Goal: Task Accomplishment & Management: Manage account settings

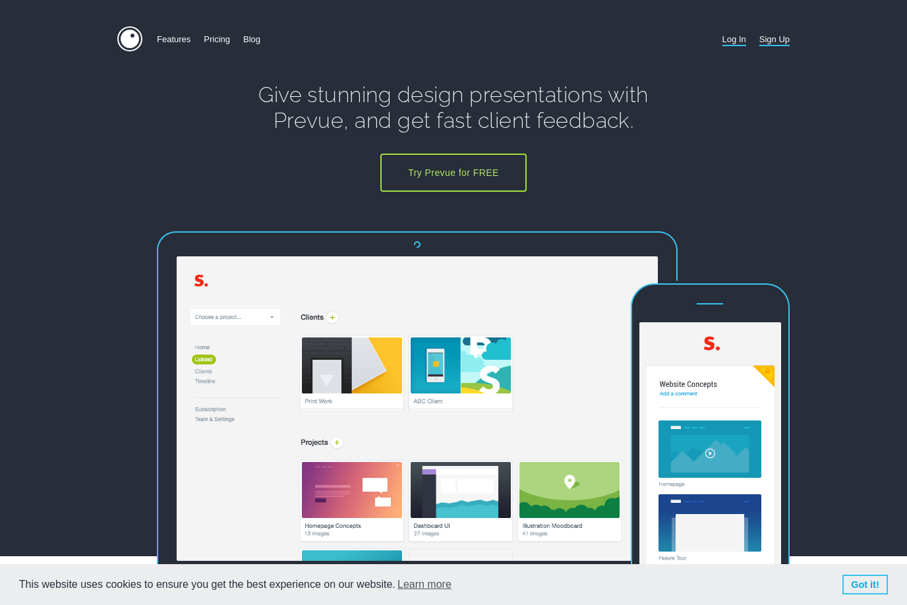
click at [738, 38] on link "Log In" at bounding box center [735, 39] width 24 height 26
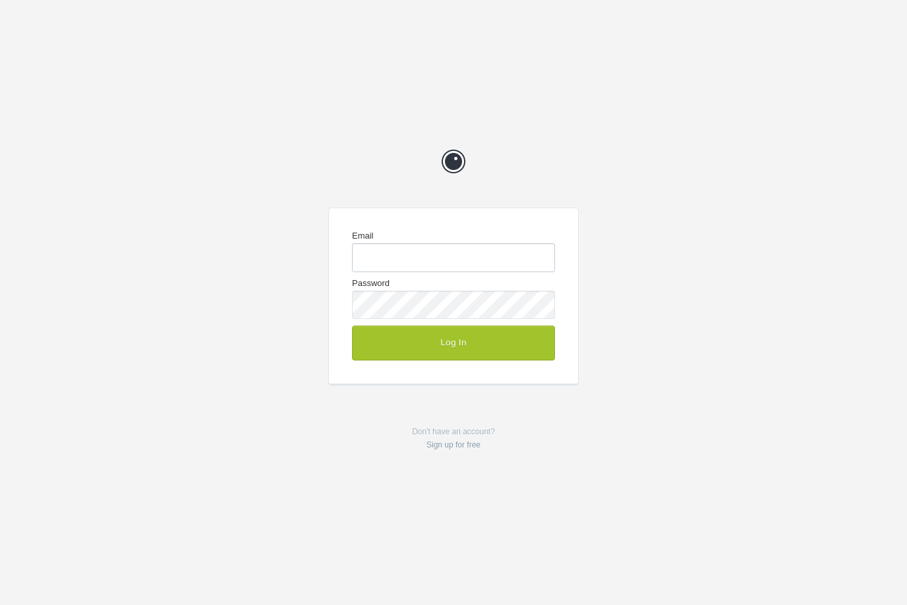
click at [419, 253] on input "Email" at bounding box center [453, 257] width 203 height 28
click at [434, 265] on input "Email" at bounding box center [453, 257] width 203 height 28
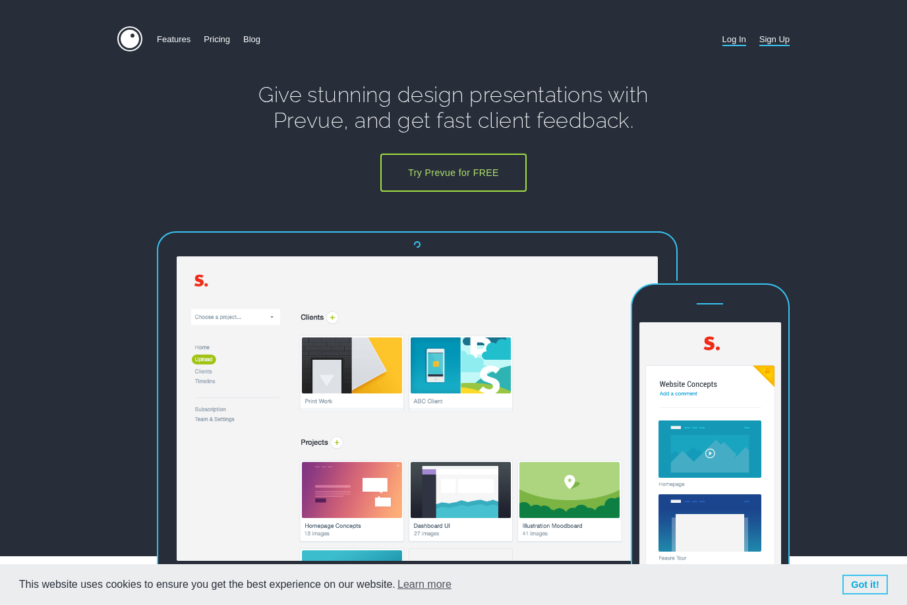
click at [728, 42] on link "Log In" at bounding box center [735, 39] width 24 height 26
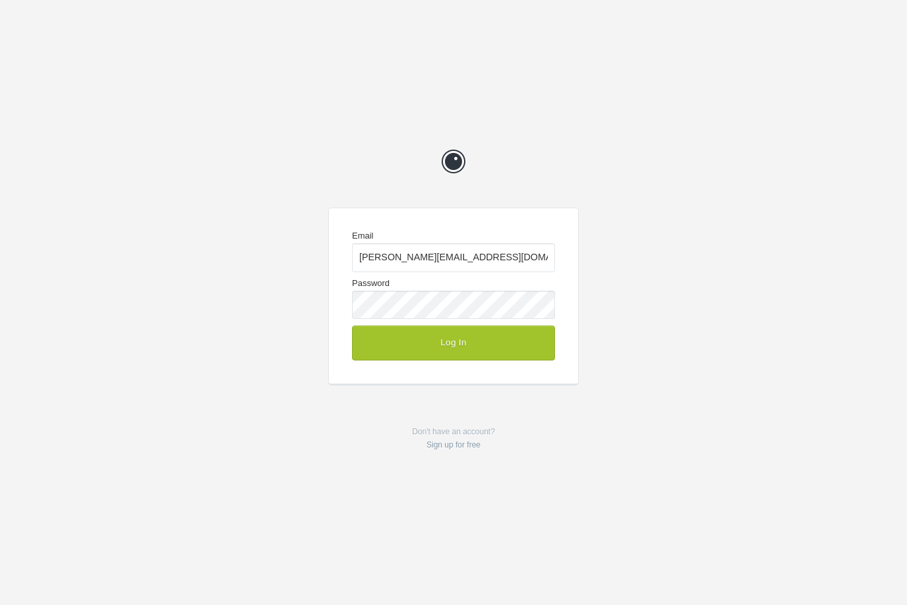
type input "[PERSON_NAME][EMAIL_ADDRESS][DOMAIN_NAME]"
click at [653, 259] on div "Prevue Email [PERSON_NAME][EMAIL_ADDRESS][DOMAIN_NAME] Password Log In Don't ha…" at bounding box center [453, 302] width 907 height 605
click at [479, 348] on button "Log In" at bounding box center [453, 343] width 203 height 34
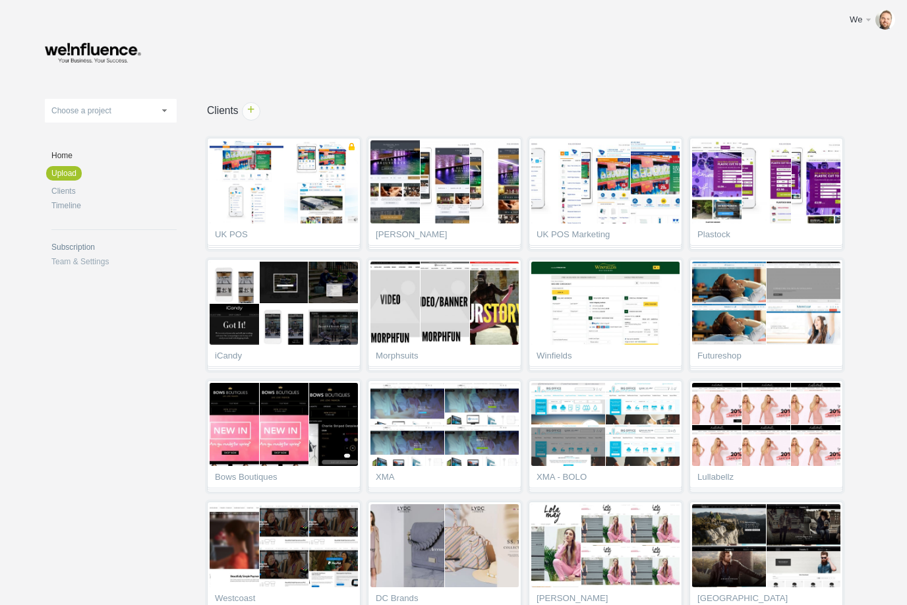
click at [82, 248] on link "Subscription" at bounding box center [113, 247] width 125 height 8
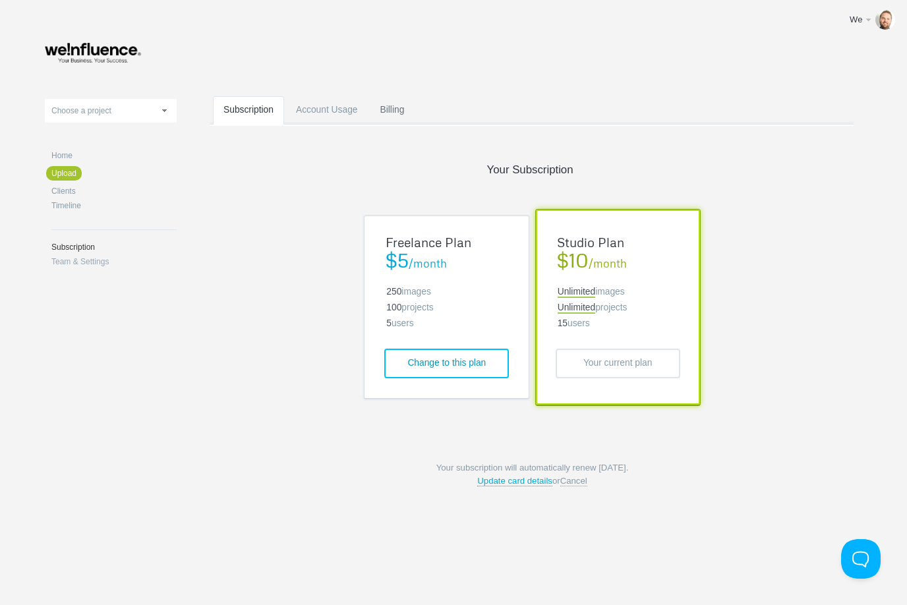
click at [388, 106] on link "Billing" at bounding box center [392, 122] width 45 height 52
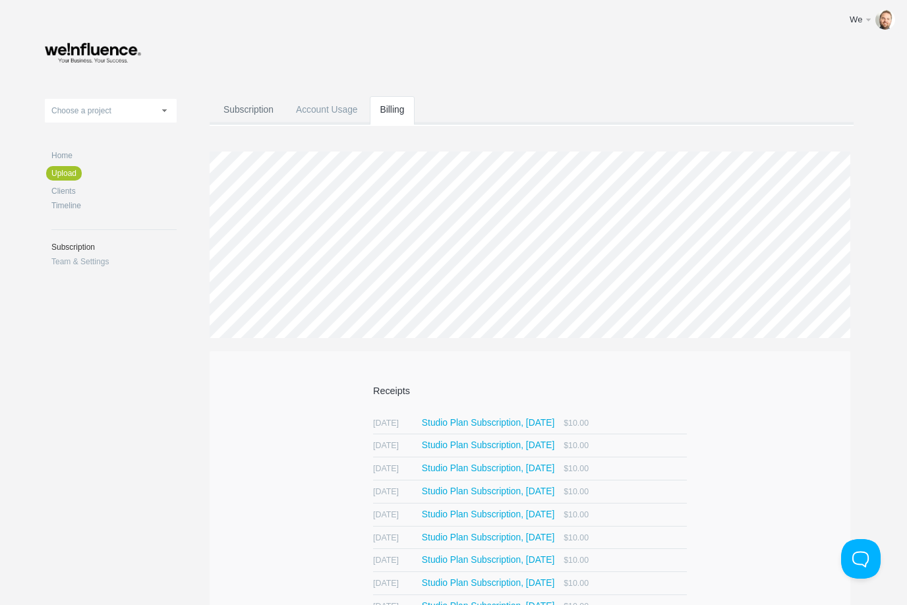
click at [254, 109] on link "Subscription" at bounding box center [248, 122] width 71 height 52
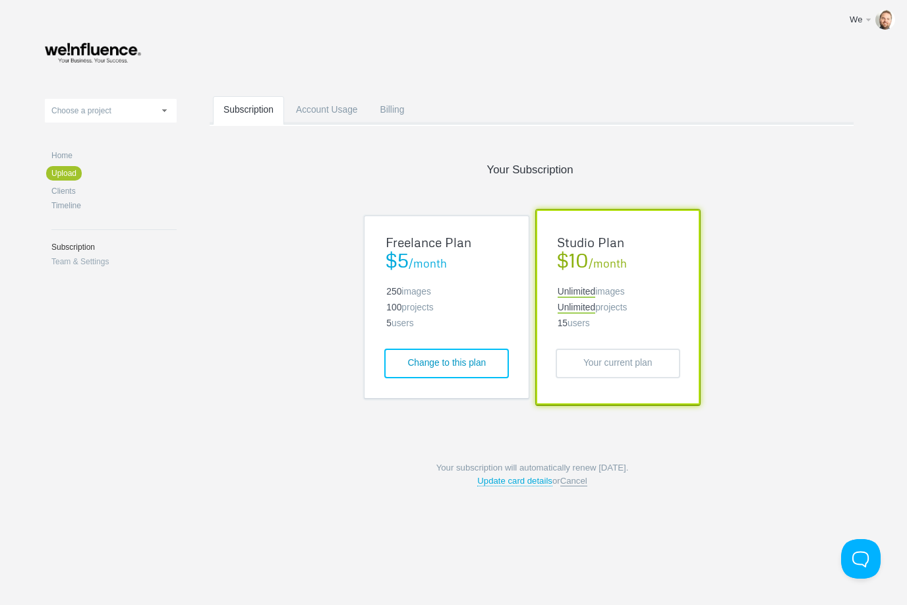
click at [570, 481] on link "Cancel" at bounding box center [573, 481] width 27 height 11
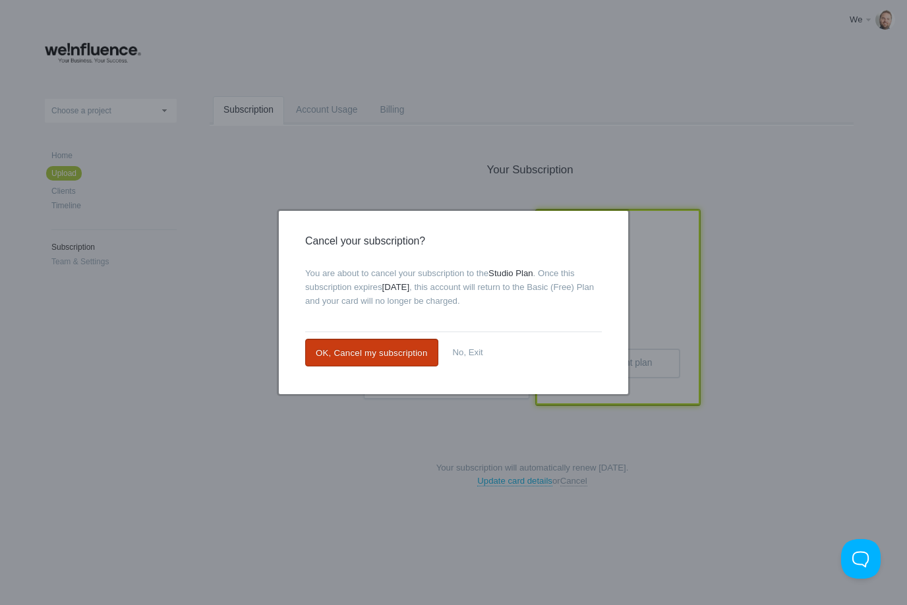
click at [386, 346] on link "OK, Cancel my subscription" at bounding box center [371, 353] width 133 height 28
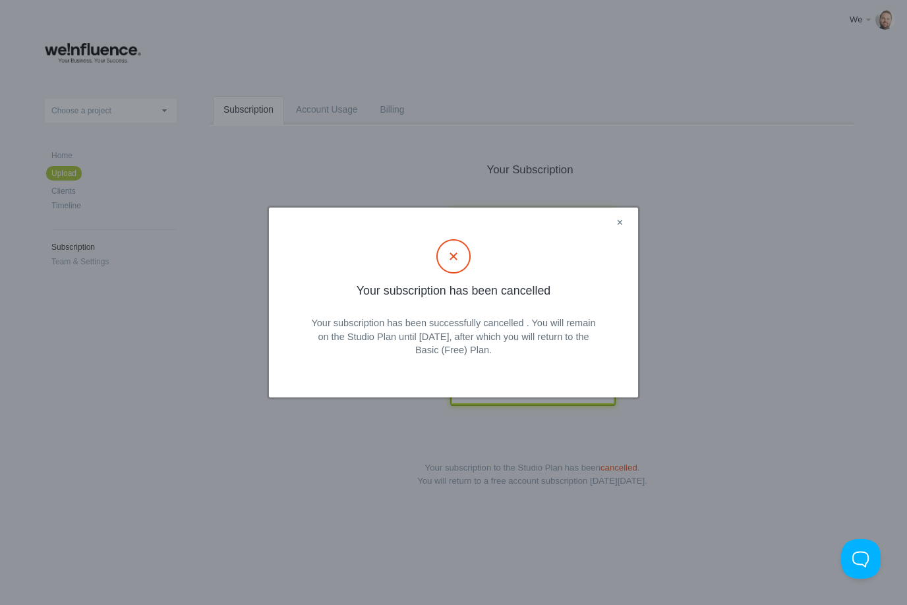
click at [623, 223] on link "×" at bounding box center [620, 223] width 16 height 17
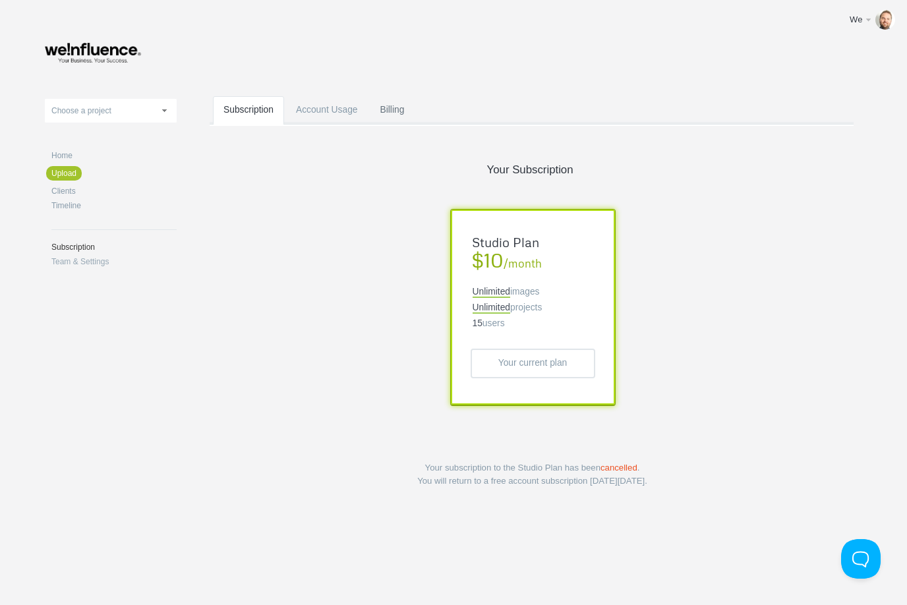
click at [399, 110] on link "Billing" at bounding box center [392, 122] width 45 height 52
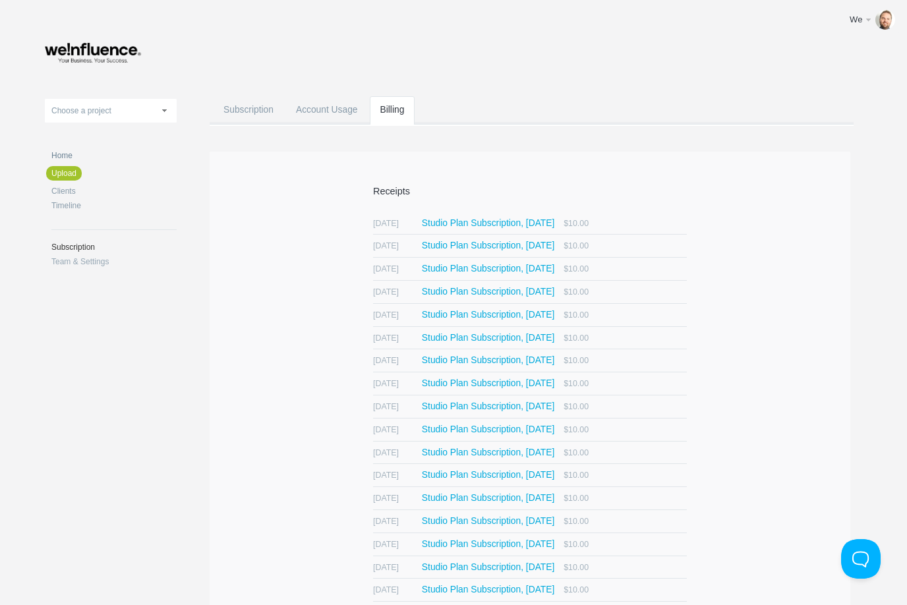
click at [72, 156] on link "Home" at bounding box center [113, 156] width 125 height 8
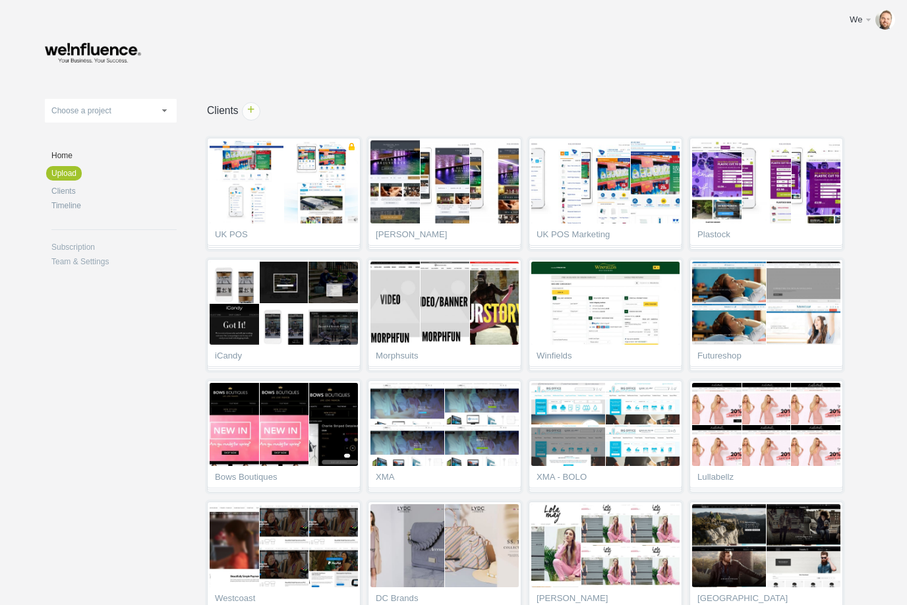
click at [885, 198] on body "We Edit profile Help & Contact Log out Upload Abbiss Cadres Abbiss Cadres v2 Ab…" at bounding box center [453, 302] width 907 height 605
click at [156, 111] on link "Choose a project" at bounding box center [111, 111] width 132 height 24
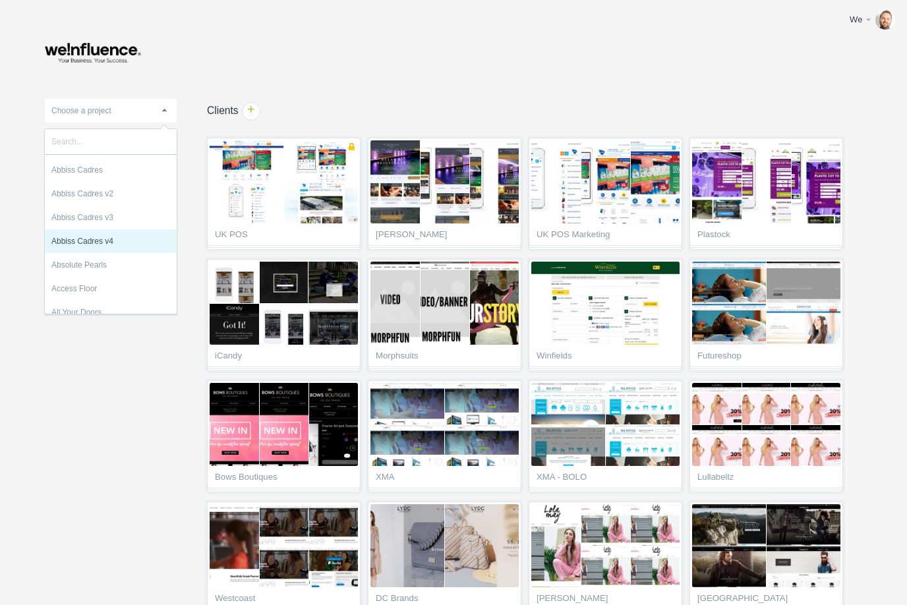
click at [125, 238] on li "Abbiss Cadres v4" at bounding box center [111, 241] width 132 height 24
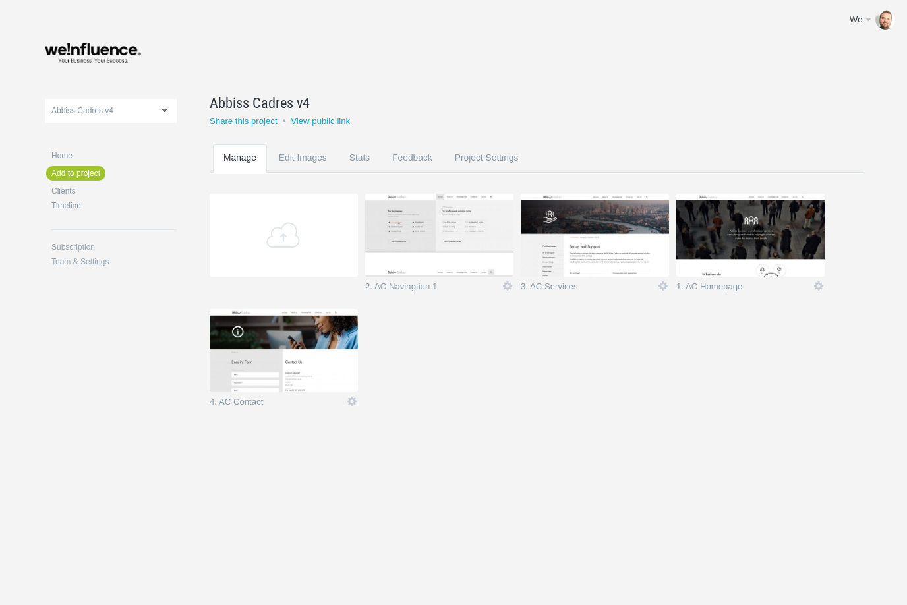
click at [448, 254] on img at bounding box center [439, 235] width 148 height 83
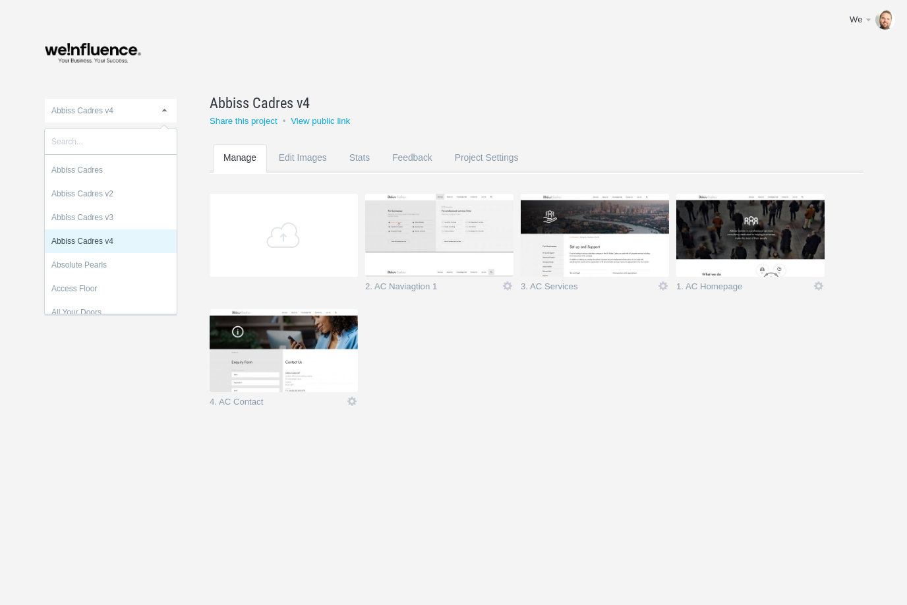
click at [94, 102] on link "Abbiss Cadres v4" at bounding box center [111, 111] width 132 height 24
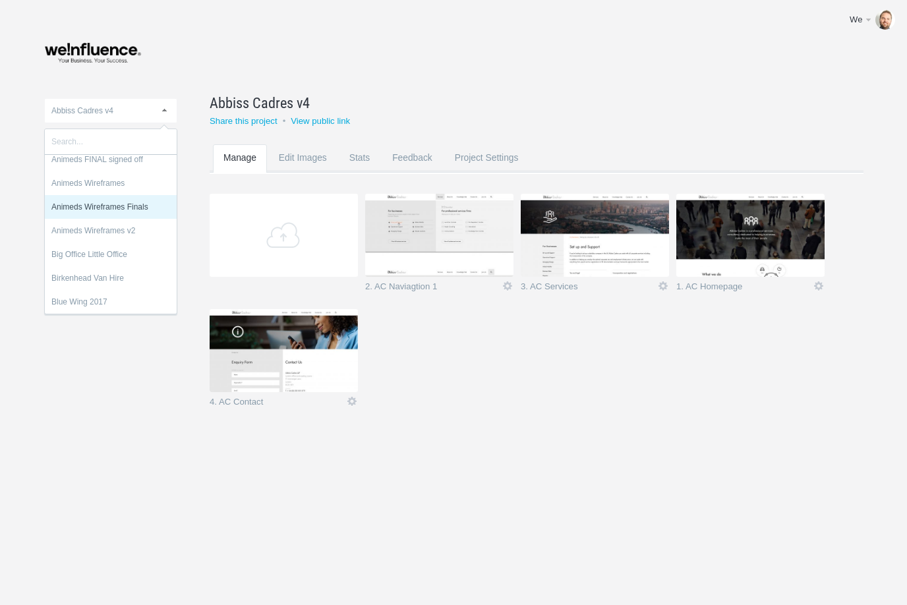
scroll to position [201, 0]
